Goal: Information Seeking & Learning: Learn about a topic

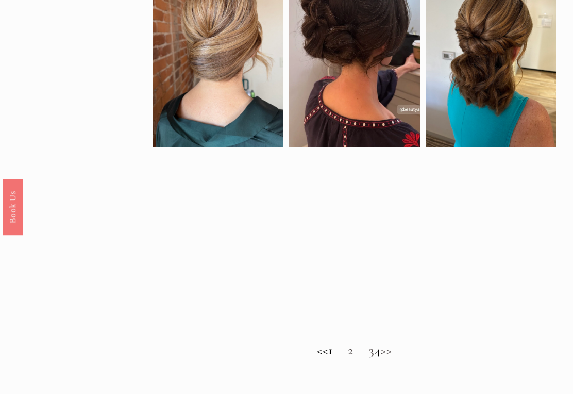
scroll to position [532, 0]
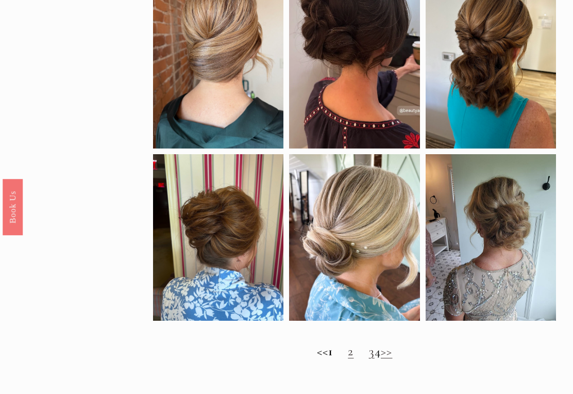
click at [348, 355] on link "2" at bounding box center [351, 350] width 6 height 15
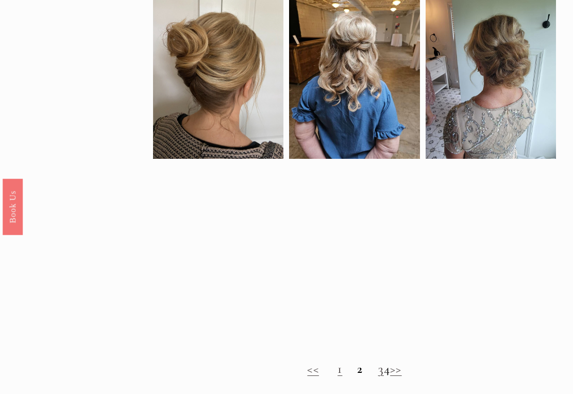
scroll to position [537, 0]
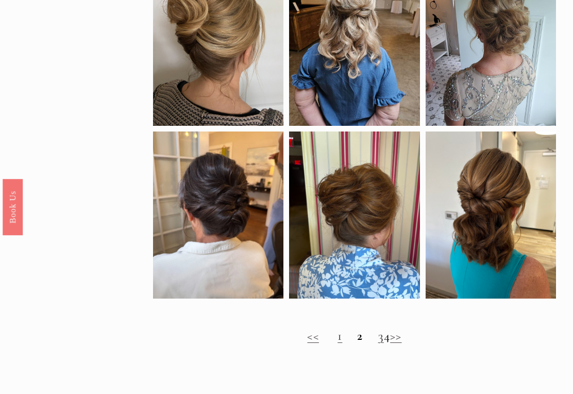
click at [378, 342] on link "3" at bounding box center [381, 335] width 6 height 15
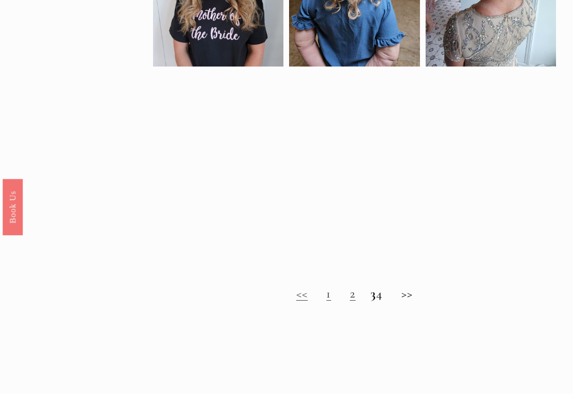
scroll to position [556, 0]
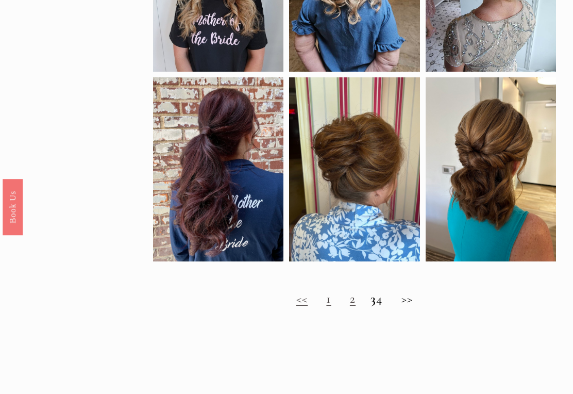
click at [387, 306] on h2 "<< 1 2 3 4 >>" at bounding box center [354, 298] width 403 height 15
click at [388, 304] on h2 "<< 1 2 3 4 >>" at bounding box center [354, 298] width 403 height 15
click at [392, 306] on h2 "<< 1 2 3 4 >>" at bounding box center [354, 298] width 403 height 15
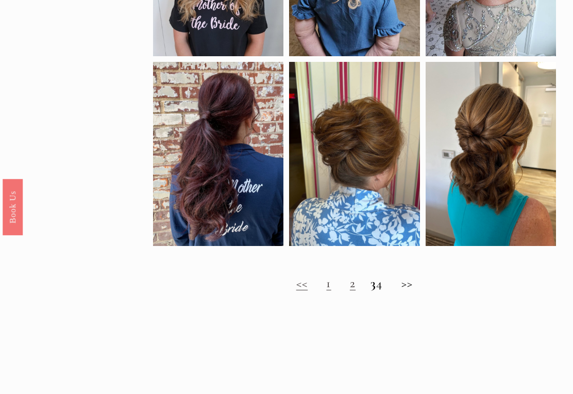
scroll to position [576, 0]
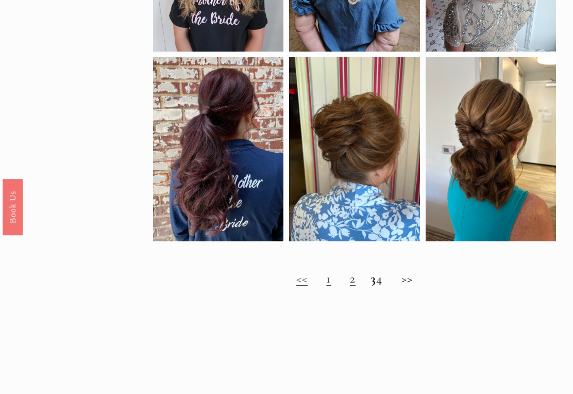
click at [388, 282] on h2 "<< 1 2 3 4 >>" at bounding box center [354, 278] width 403 height 15
click at [386, 286] on h2 "<< 1 2 3 4 >>" at bounding box center [354, 278] width 403 height 15
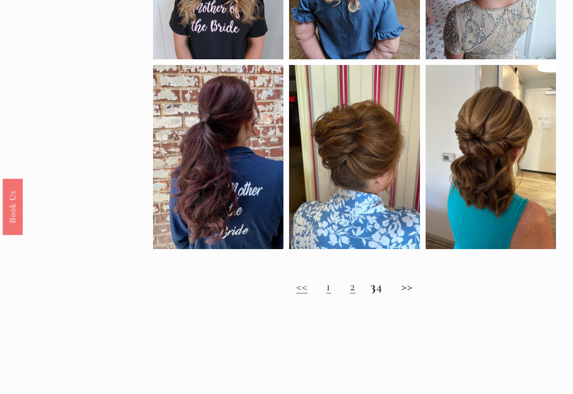
scroll to position [568, 0]
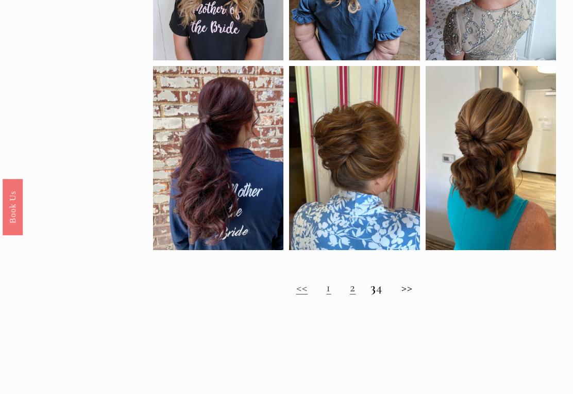
click at [418, 290] on h2 "<< 1 2 3 4 >>" at bounding box center [354, 287] width 403 height 15
click at [326, 294] on link "1" at bounding box center [328, 286] width 5 height 15
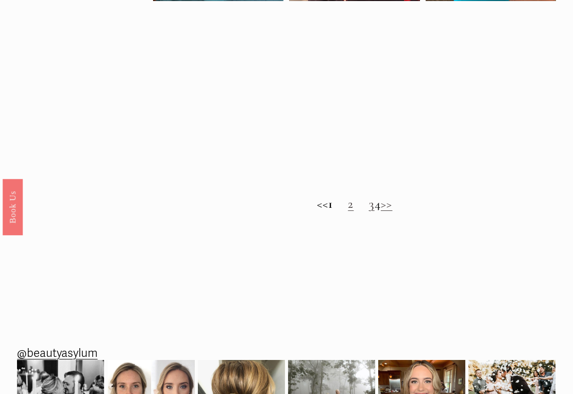
scroll to position [678, 0]
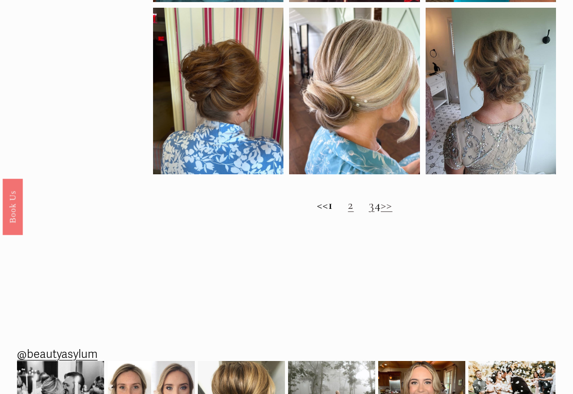
click at [387, 212] on h2 "<< 1 2 3 4 >>" at bounding box center [354, 205] width 403 height 15
click at [386, 210] on h2 "<< 1 2 3 4 >>" at bounding box center [354, 205] width 403 height 15
click at [386, 208] on h2 "<< 1 2 3 4 >>" at bounding box center [354, 205] width 403 height 15
click at [369, 208] on link "3" at bounding box center [372, 204] width 6 height 15
